Goal: Navigation & Orientation: Find specific page/section

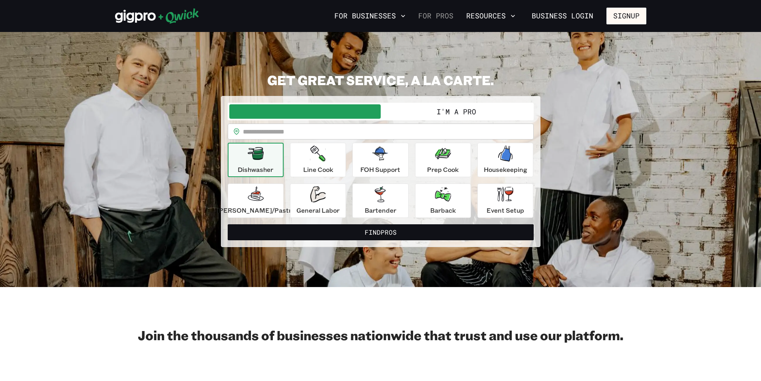
click at [444, 15] on link "For Pros" at bounding box center [436, 16] width 42 height 14
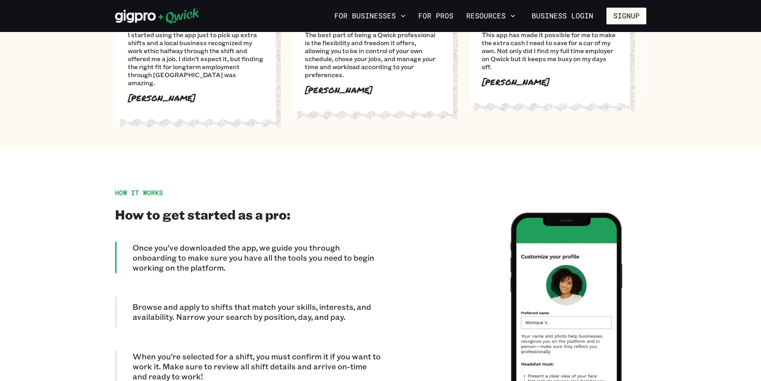
scroll to position [636, 0]
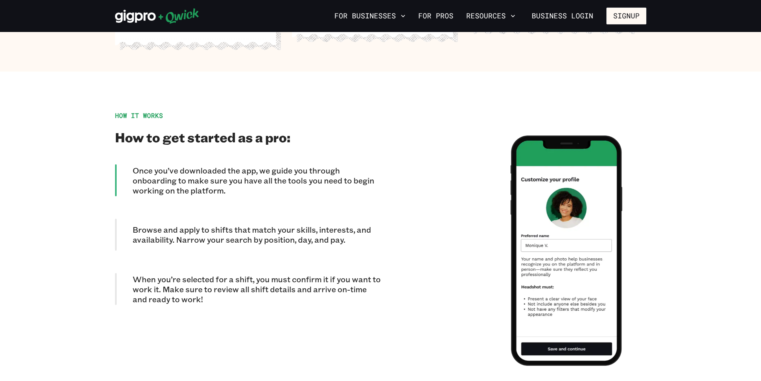
drag, startPoint x: 393, startPoint y: 142, endPoint x: 442, endPoint y: 68, distance: 89.9
click at [440, 17] on link "For Pros" at bounding box center [436, 16] width 42 height 14
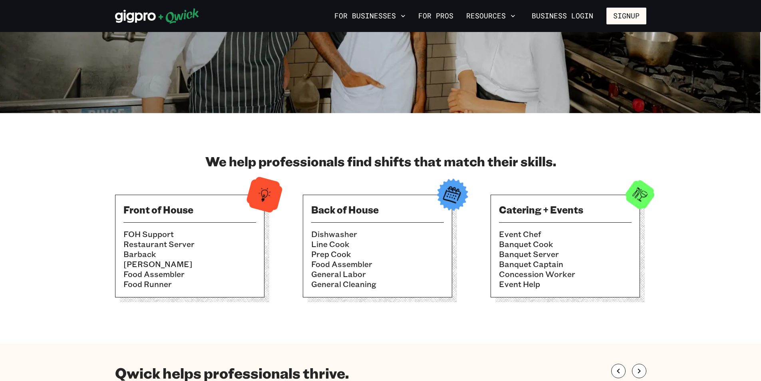
scroll to position [177, 0]
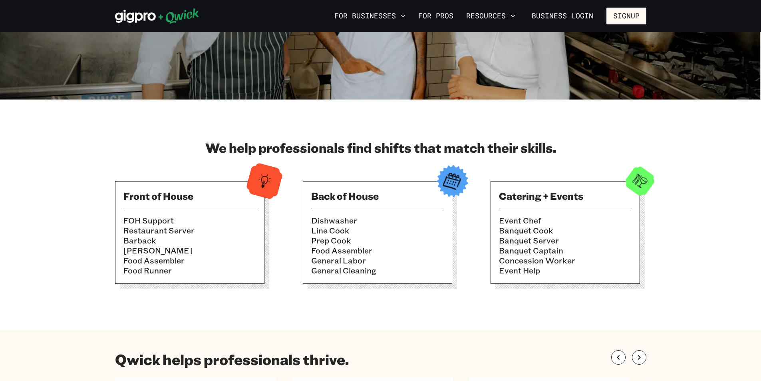
drag, startPoint x: 342, startPoint y: 194, endPoint x: 284, endPoint y: 345, distance: 161.8
drag, startPoint x: 324, startPoint y: 124, endPoint x: 304, endPoint y: 206, distance: 84.8
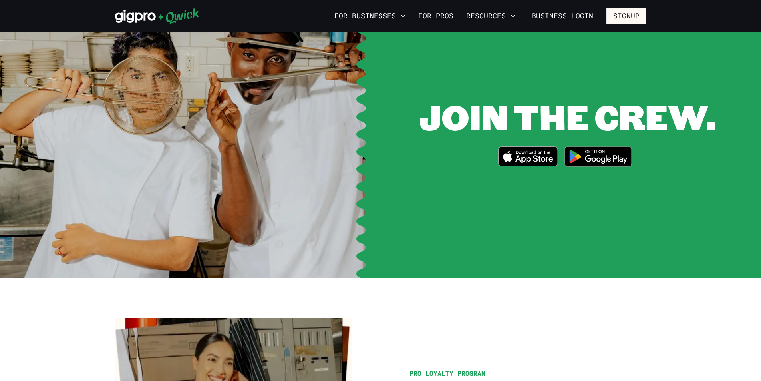
scroll to position [1073, 0]
